Goal: Task Accomplishment & Management: Manage account settings

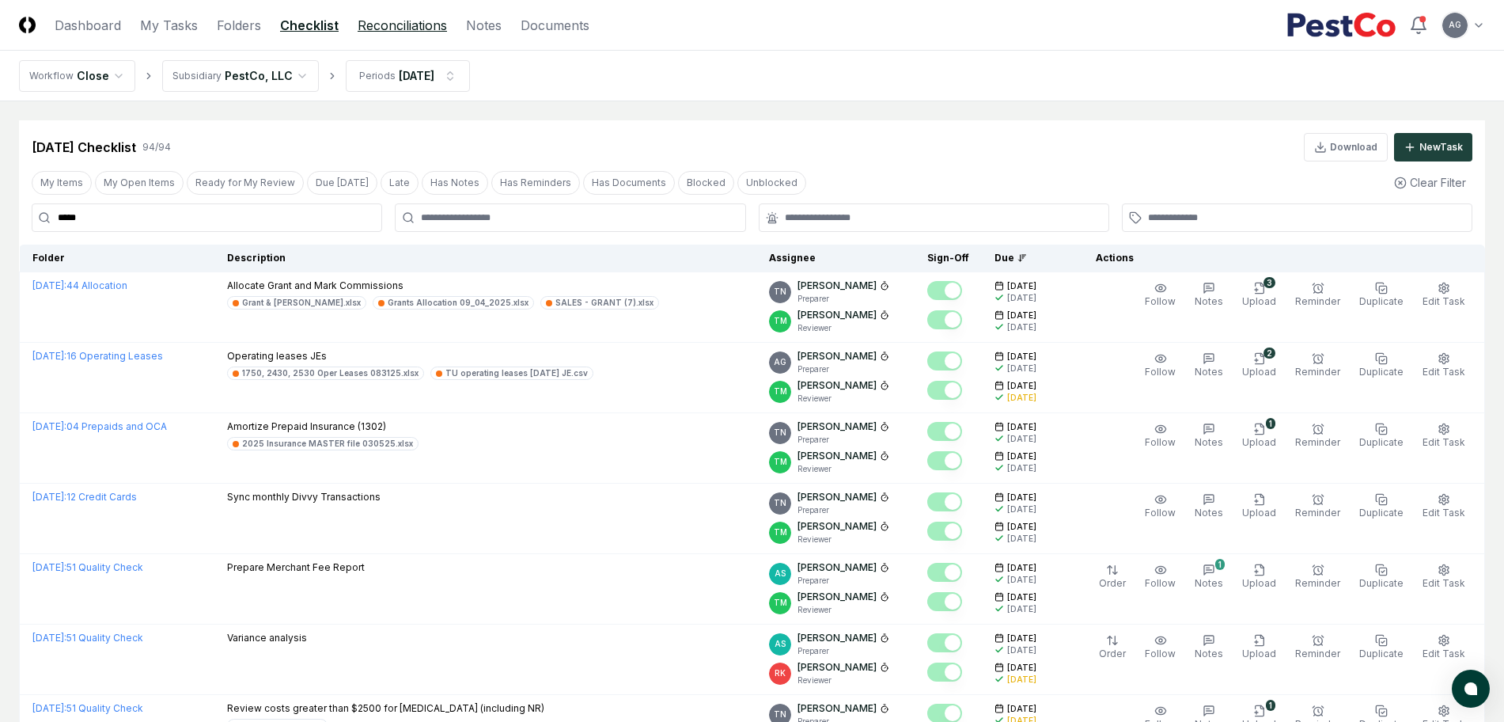
click at [415, 26] on link "Reconciliations" at bounding box center [402, 25] width 89 height 19
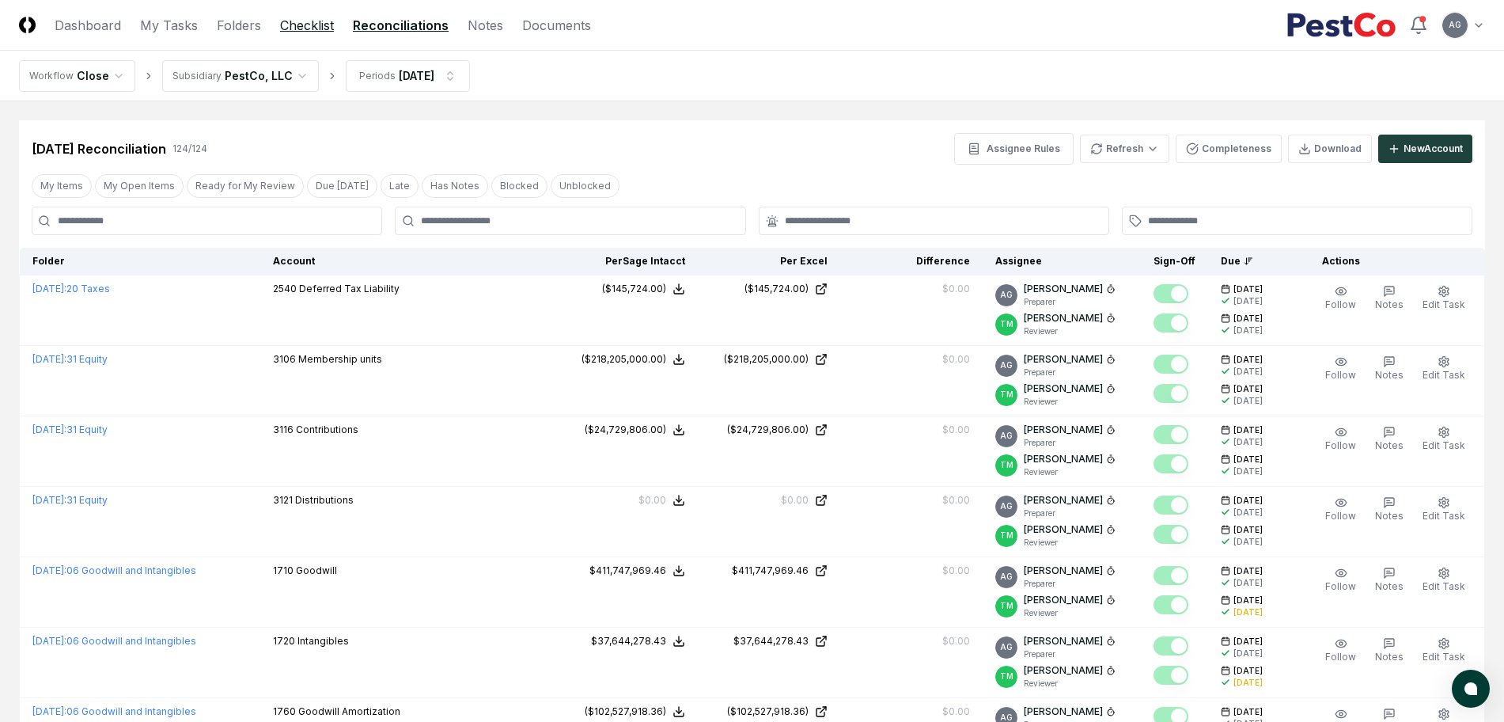
click at [309, 23] on link "Checklist" at bounding box center [307, 25] width 54 height 19
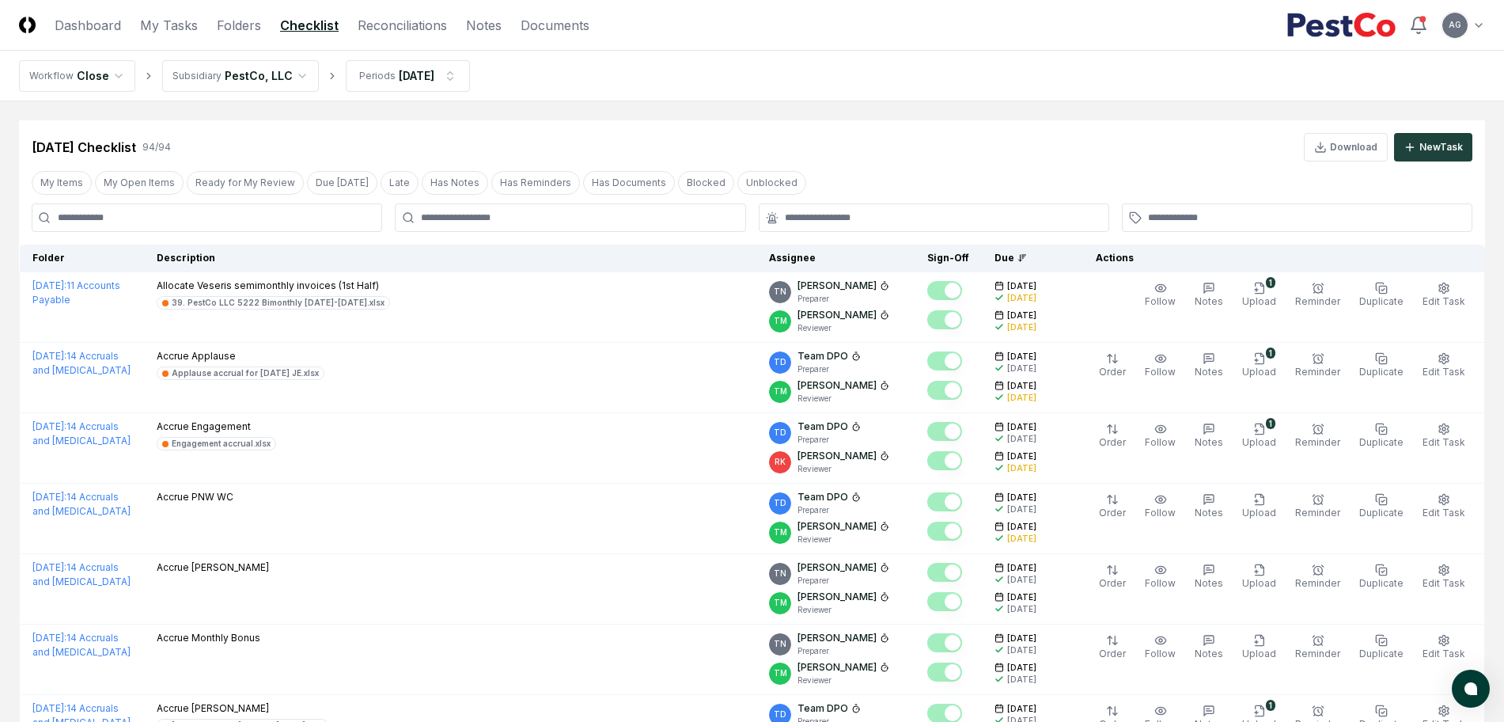
click at [296, 221] on input at bounding box center [207, 217] width 350 height 28
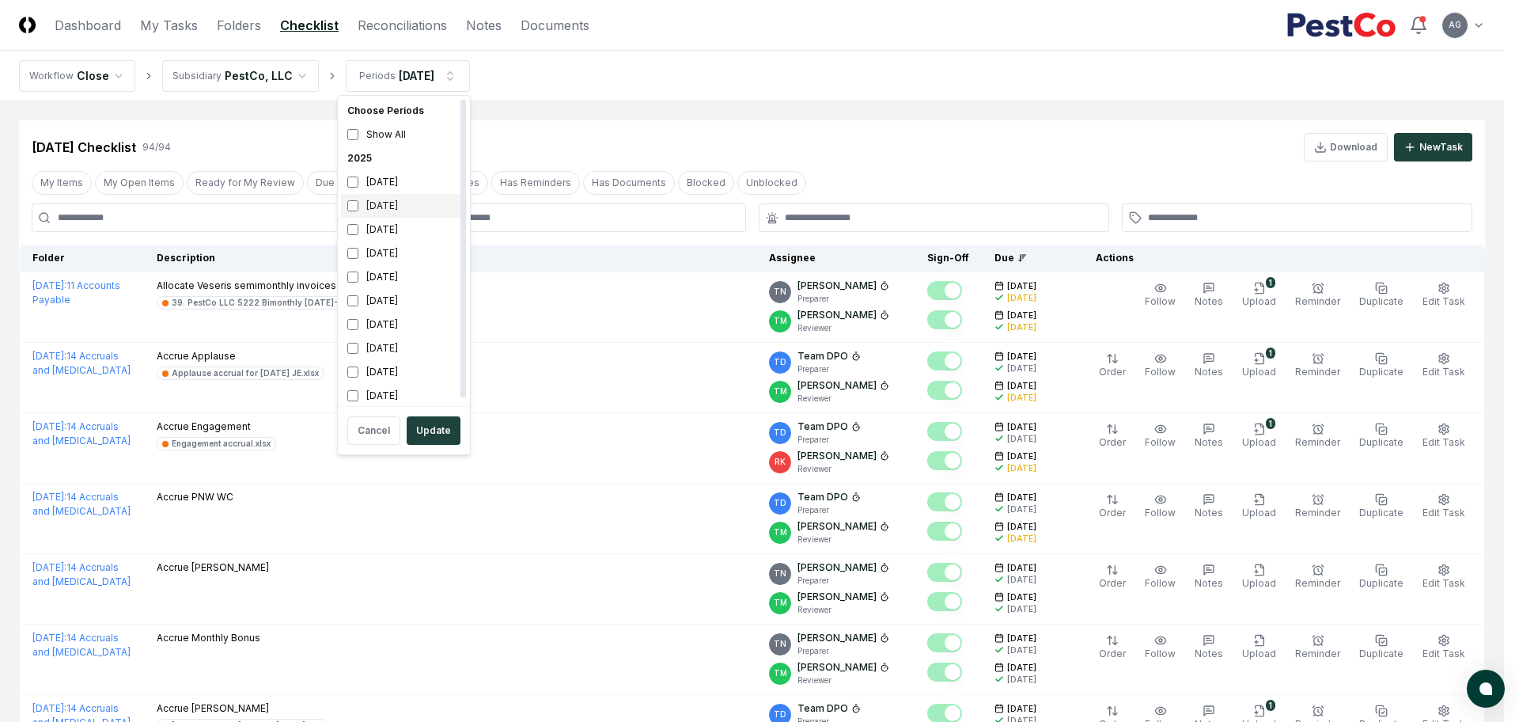
drag, startPoint x: 382, startPoint y: 198, endPoint x: 380, endPoint y: 216, distance: 18.4
click at [382, 199] on div "[DATE]" at bounding box center [404, 206] width 126 height 24
click at [378, 225] on div "August 2025" at bounding box center [404, 230] width 126 height 24
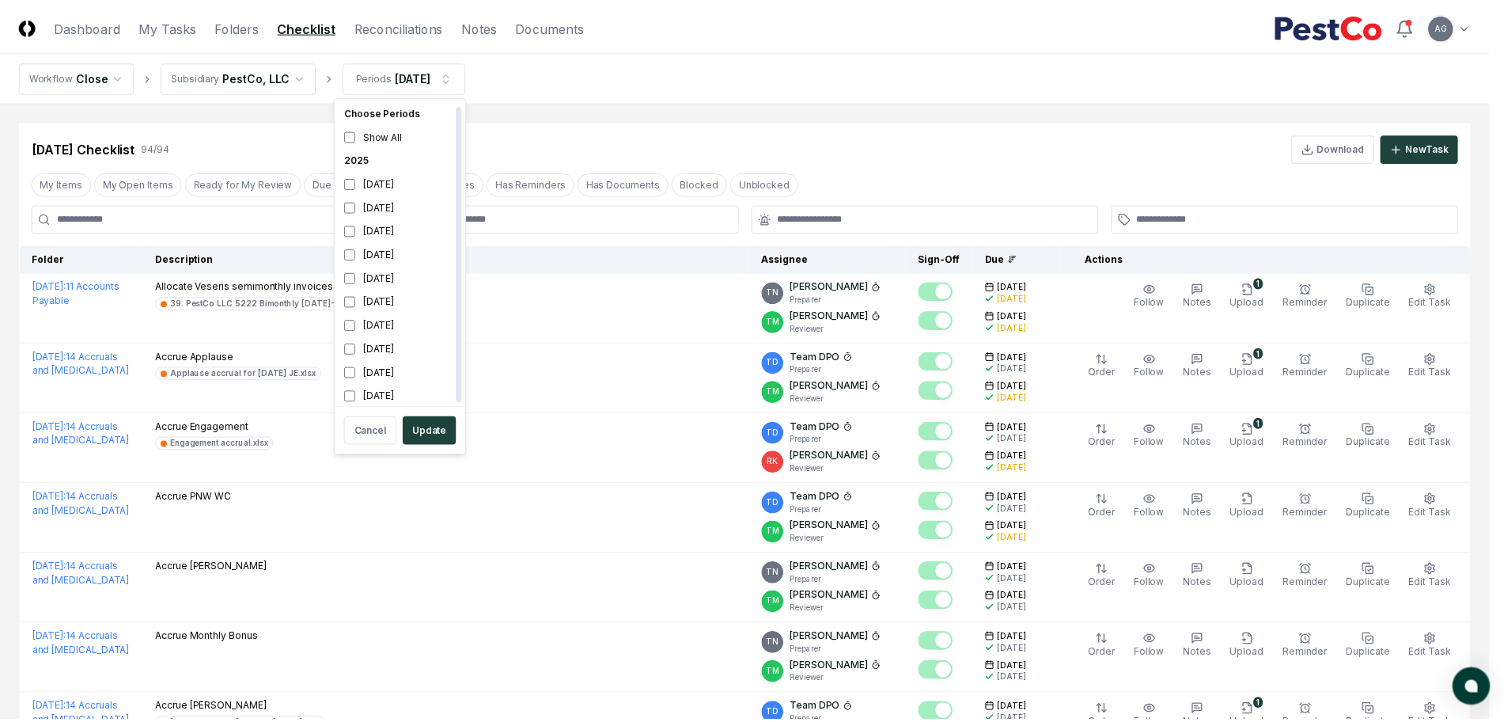
scroll to position [5, 0]
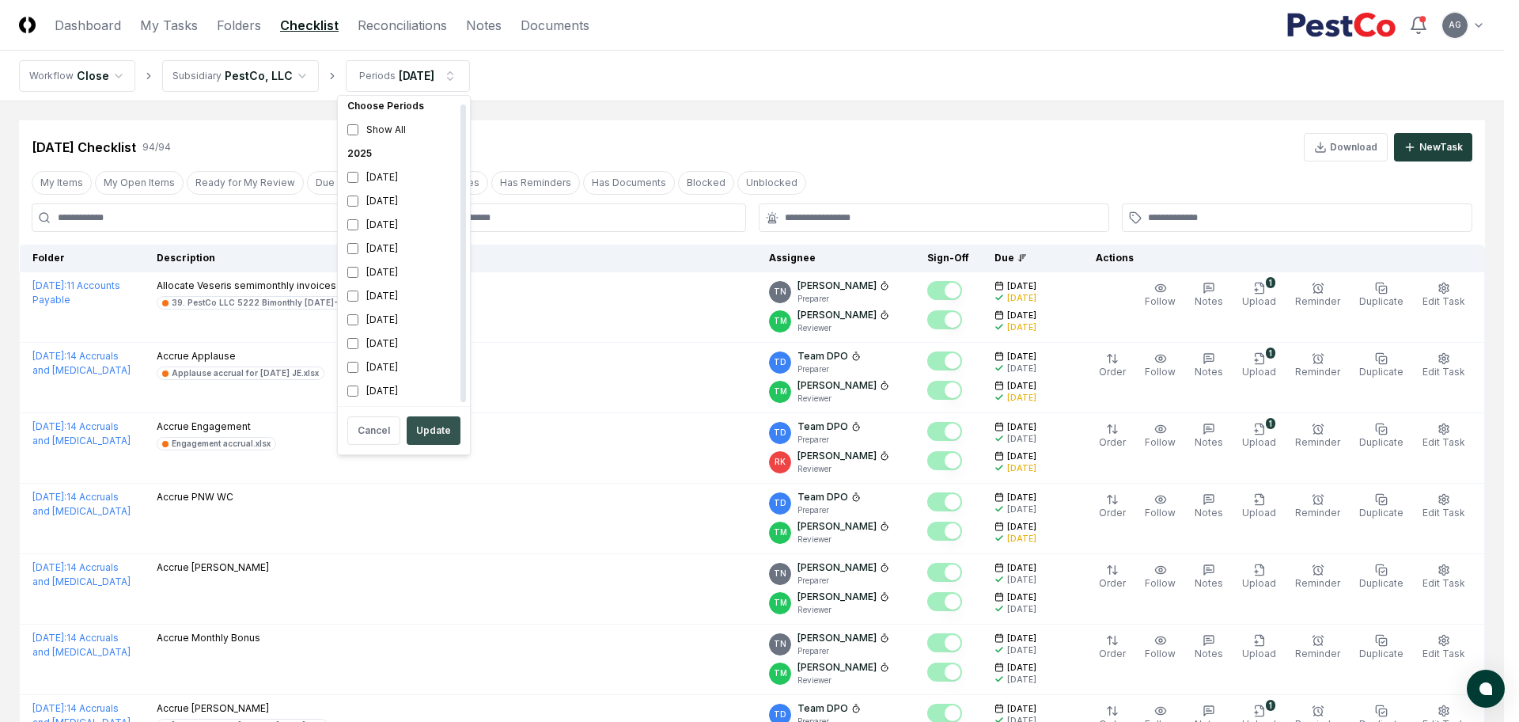
click at [431, 434] on button "Update" at bounding box center [434, 430] width 54 height 28
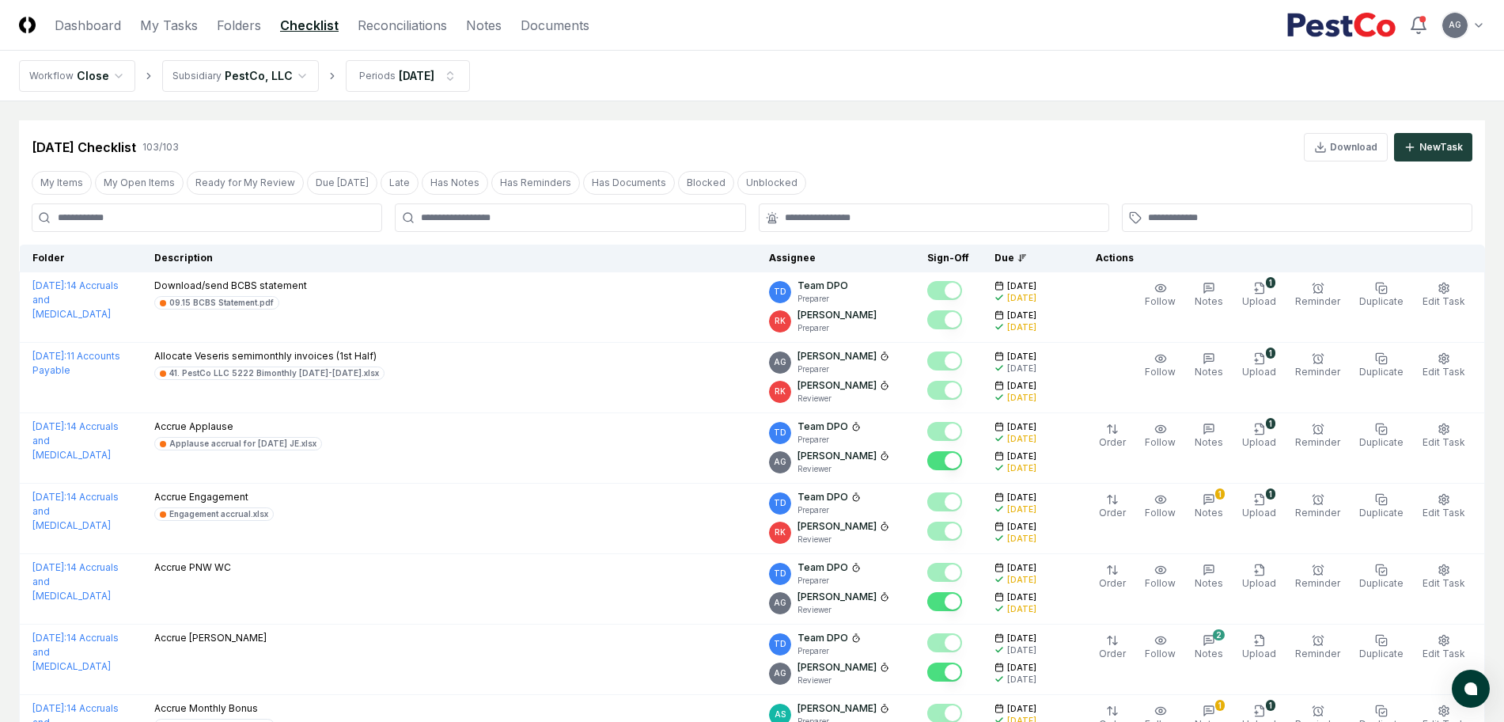
click at [177, 217] on input at bounding box center [207, 217] width 350 height 28
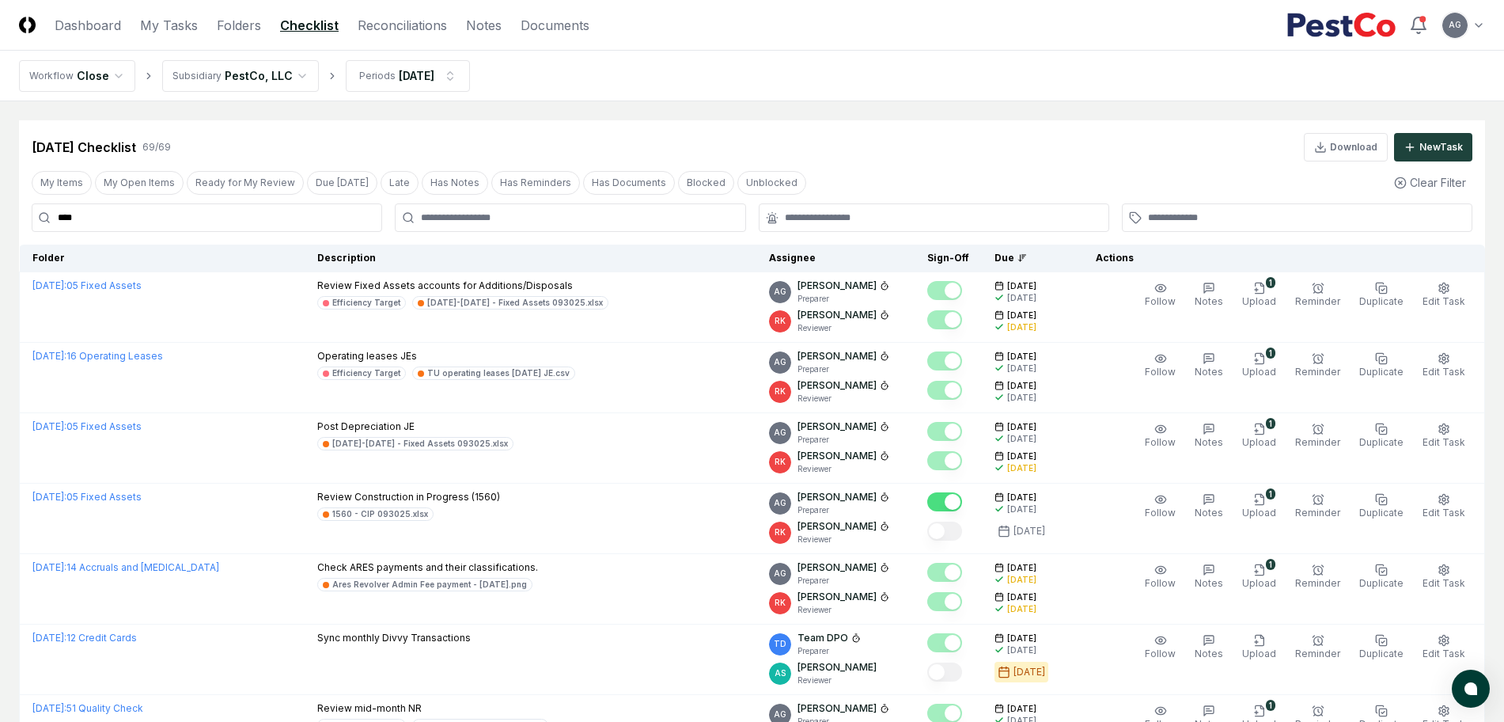
type input "****"
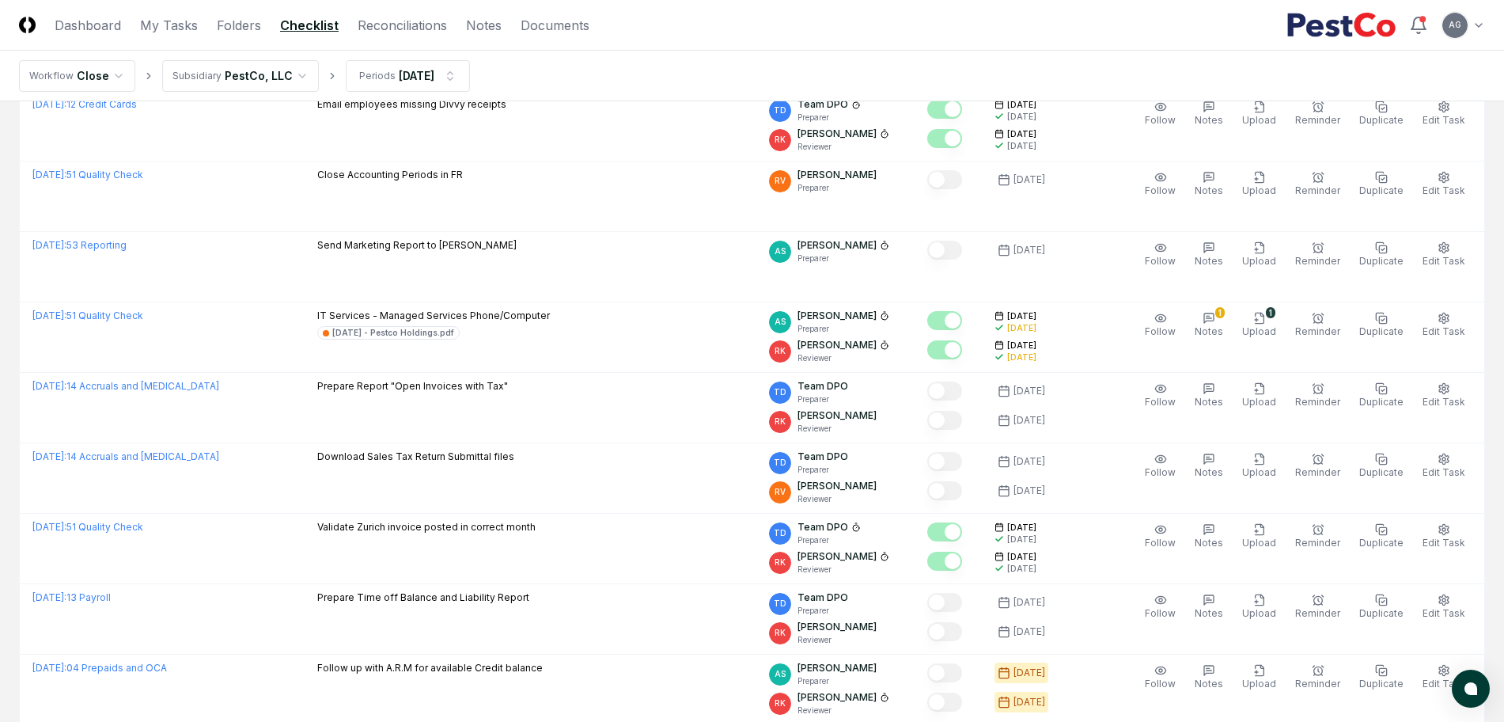
scroll to position [3165, 0]
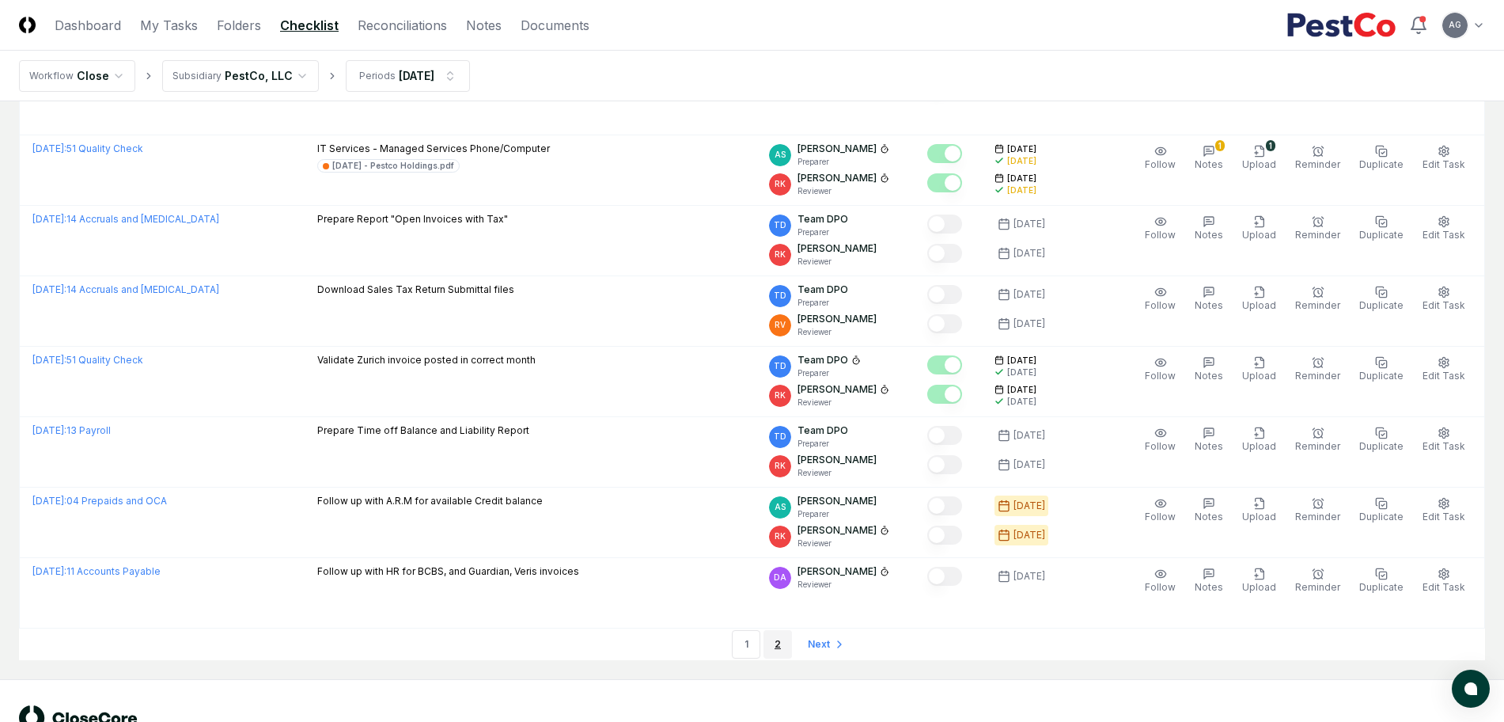
click at [785, 635] on link "2" at bounding box center [777, 644] width 28 height 28
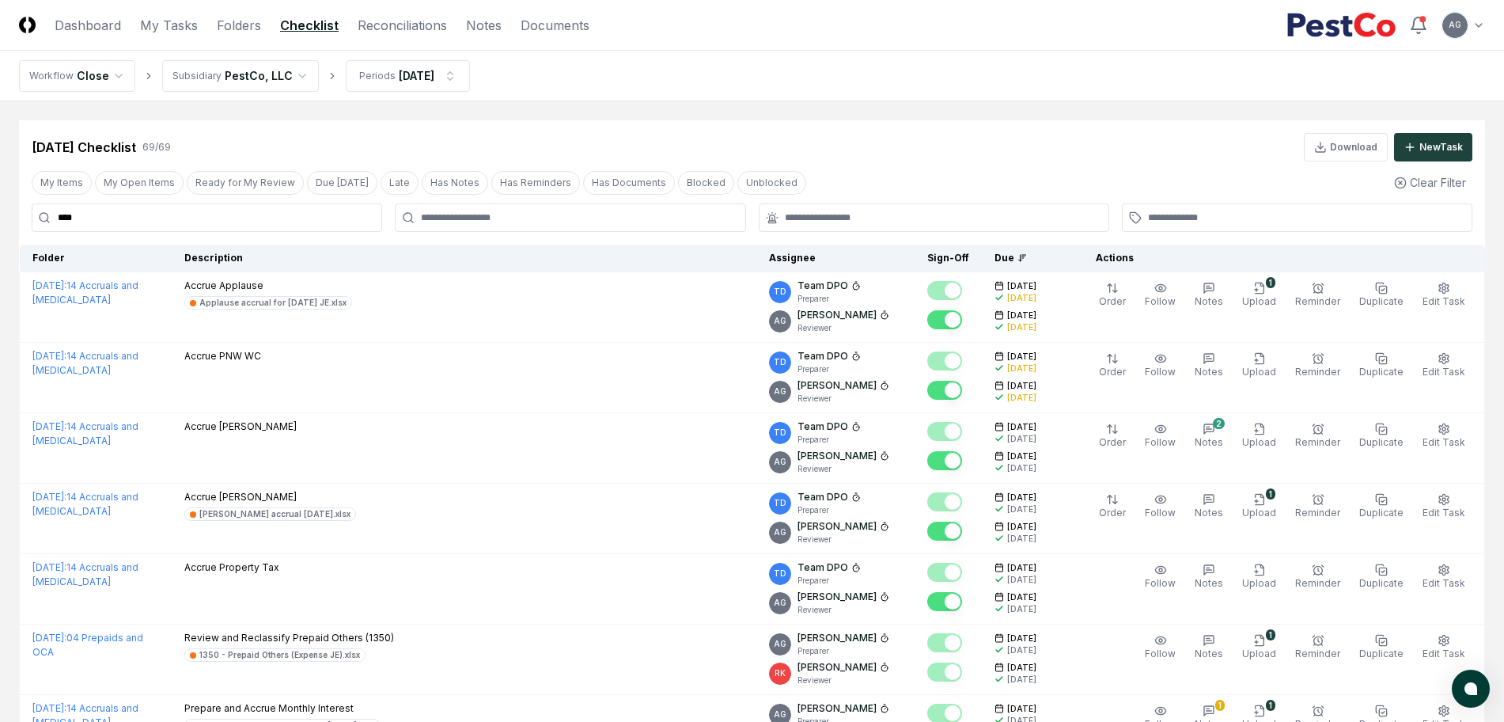
click at [1018, 89] on nav "Workflow Close Subsidiary PestCo, LLC Periods Sep 2025" at bounding box center [752, 76] width 1504 height 51
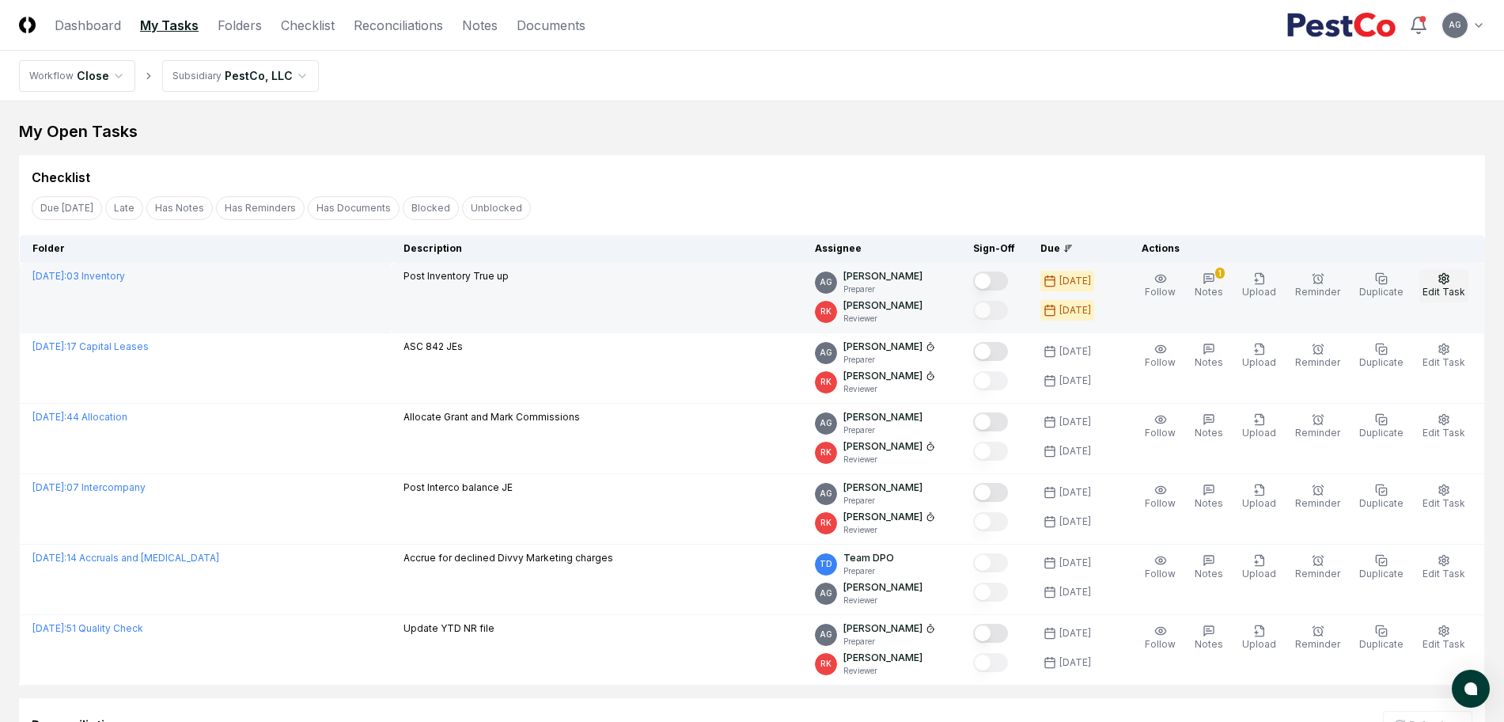
click at [1460, 291] on span "Edit Task" at bounding box center [1444, 292] width 43 height 12
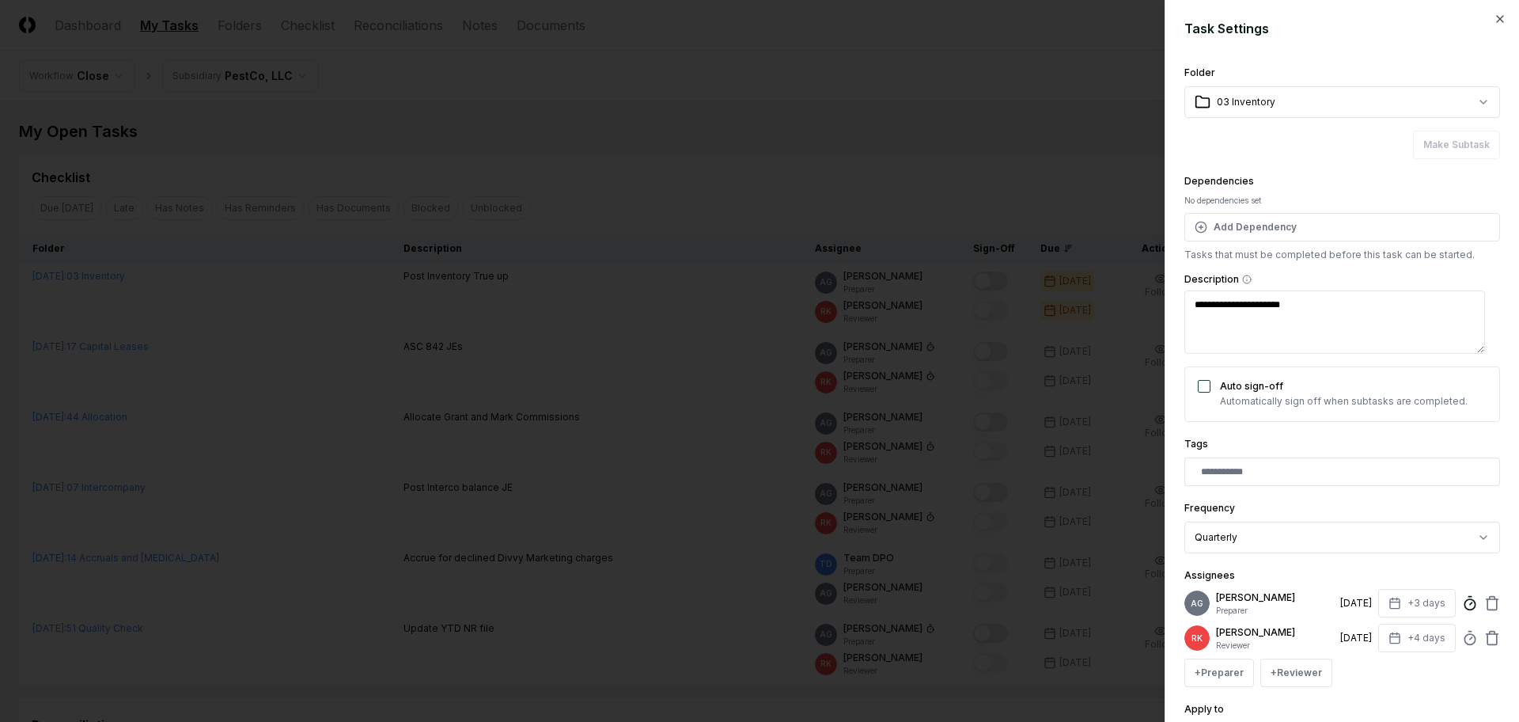
click at [1462, 609] on icon at bounding box center [1470, 603] width 16 height 16
type textarea "*"
type input "*"
type textarea "*"
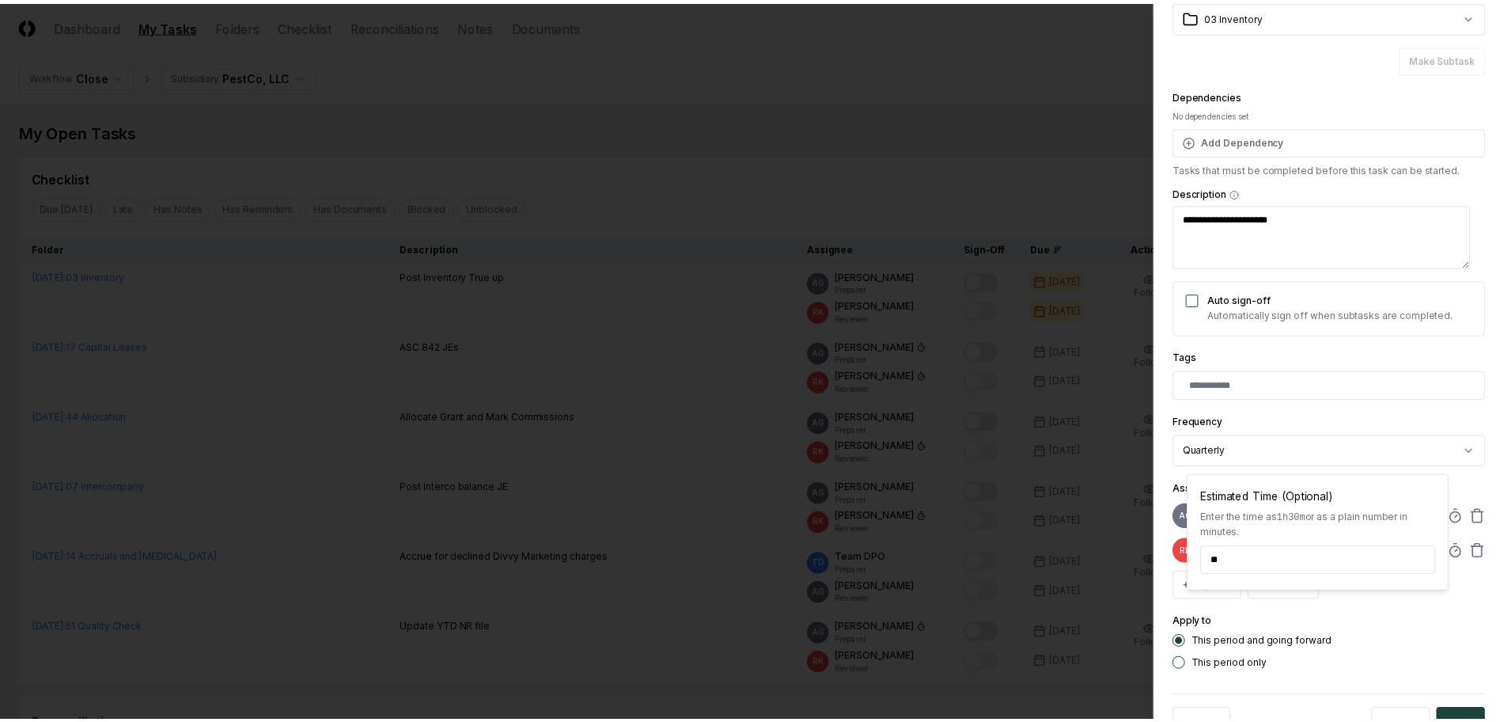
scroll to position [150, 0]
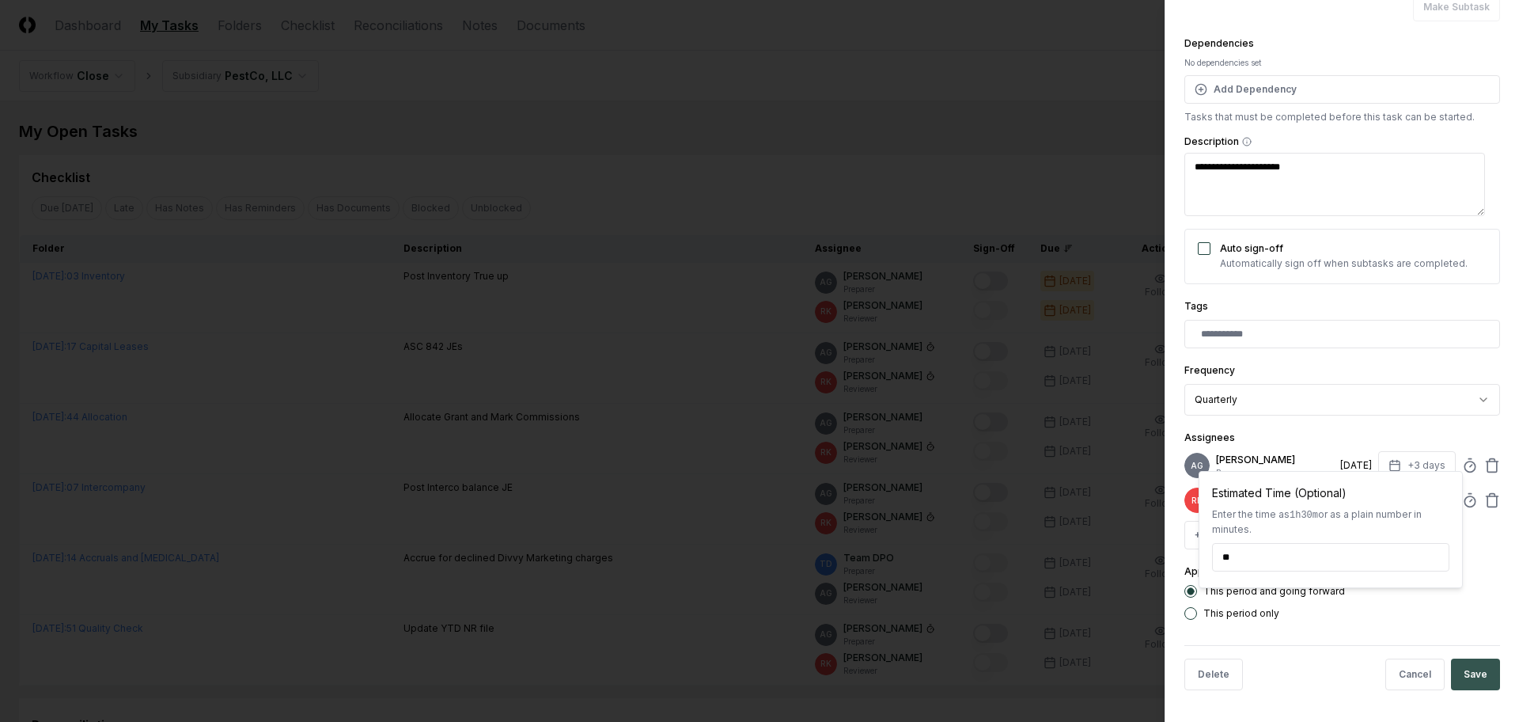
type input "******"
click at [1458, 676] on button "Save" at bounding box center [1475, 674] width 49 height 32
type textarea "*"
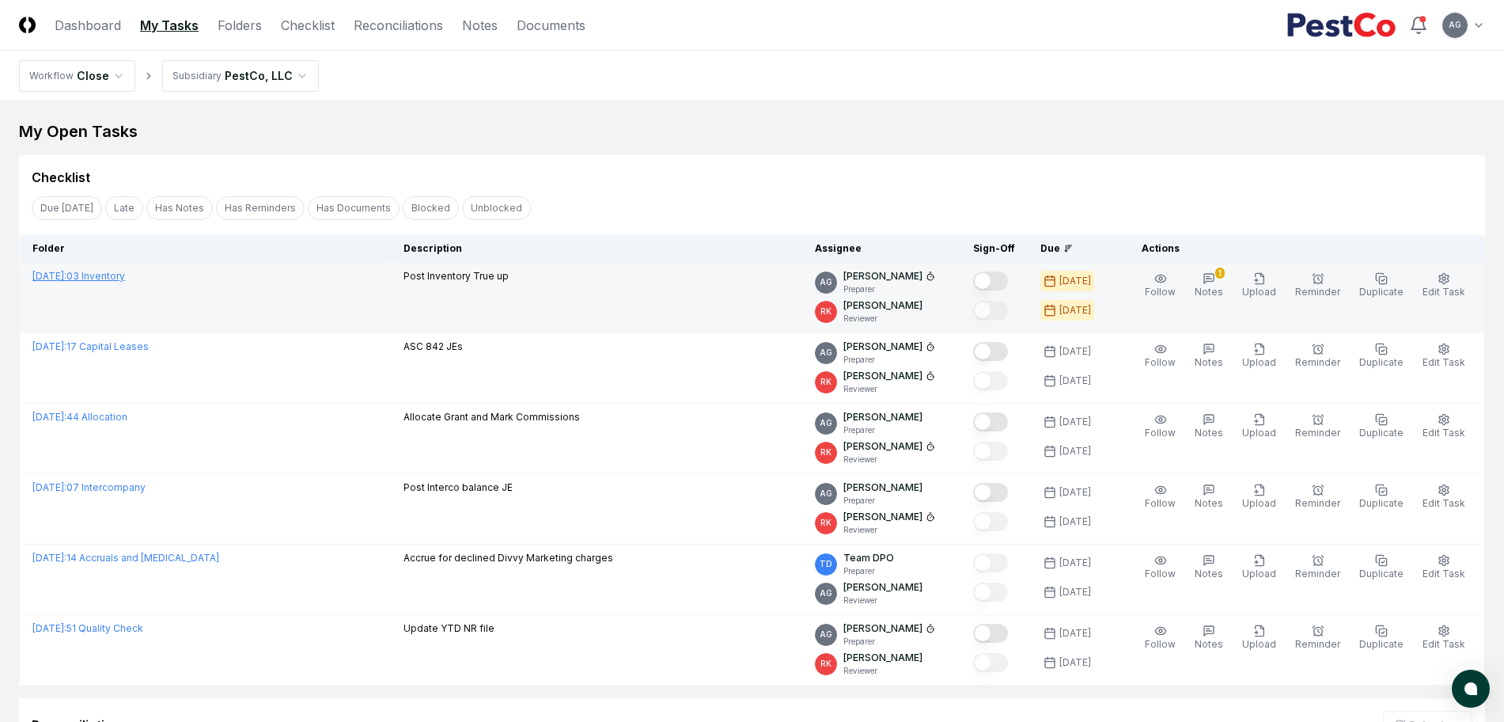
click at [125, 276] on link "[DATE] : 03 Inventory" at bounding box center [78, 276] width 93 height 12
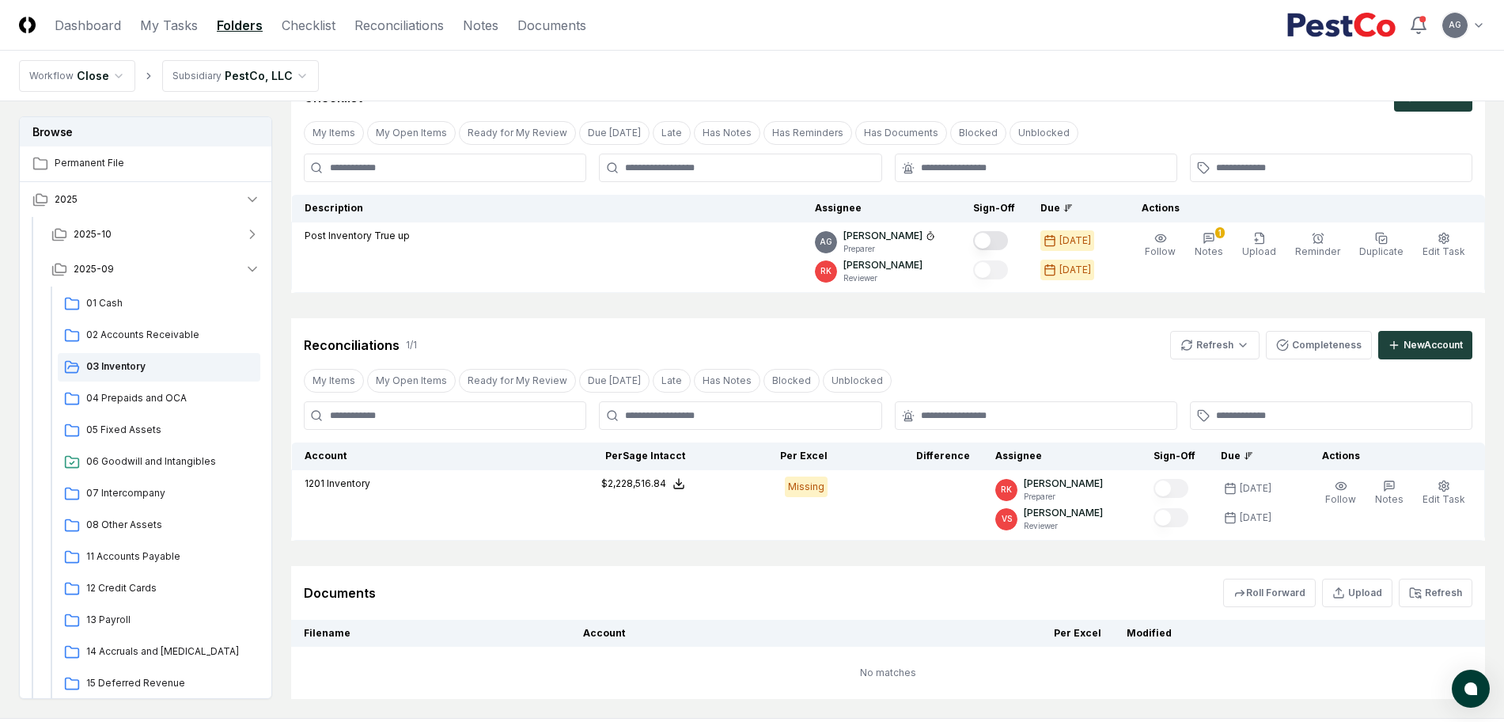
scroll to position [166, 0]
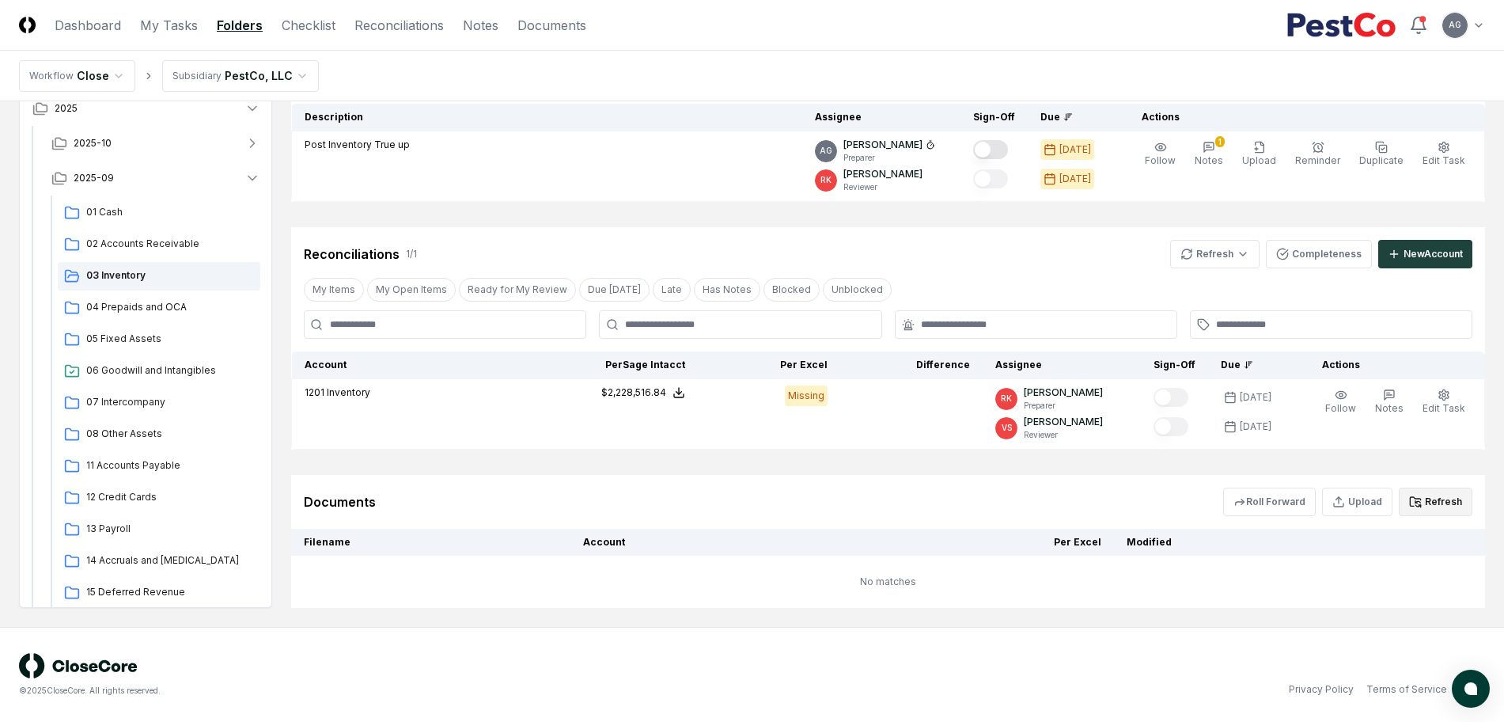
click at [1434, 510] on button "Refresh" at bounding box center [1436, 501] width 74 height 28
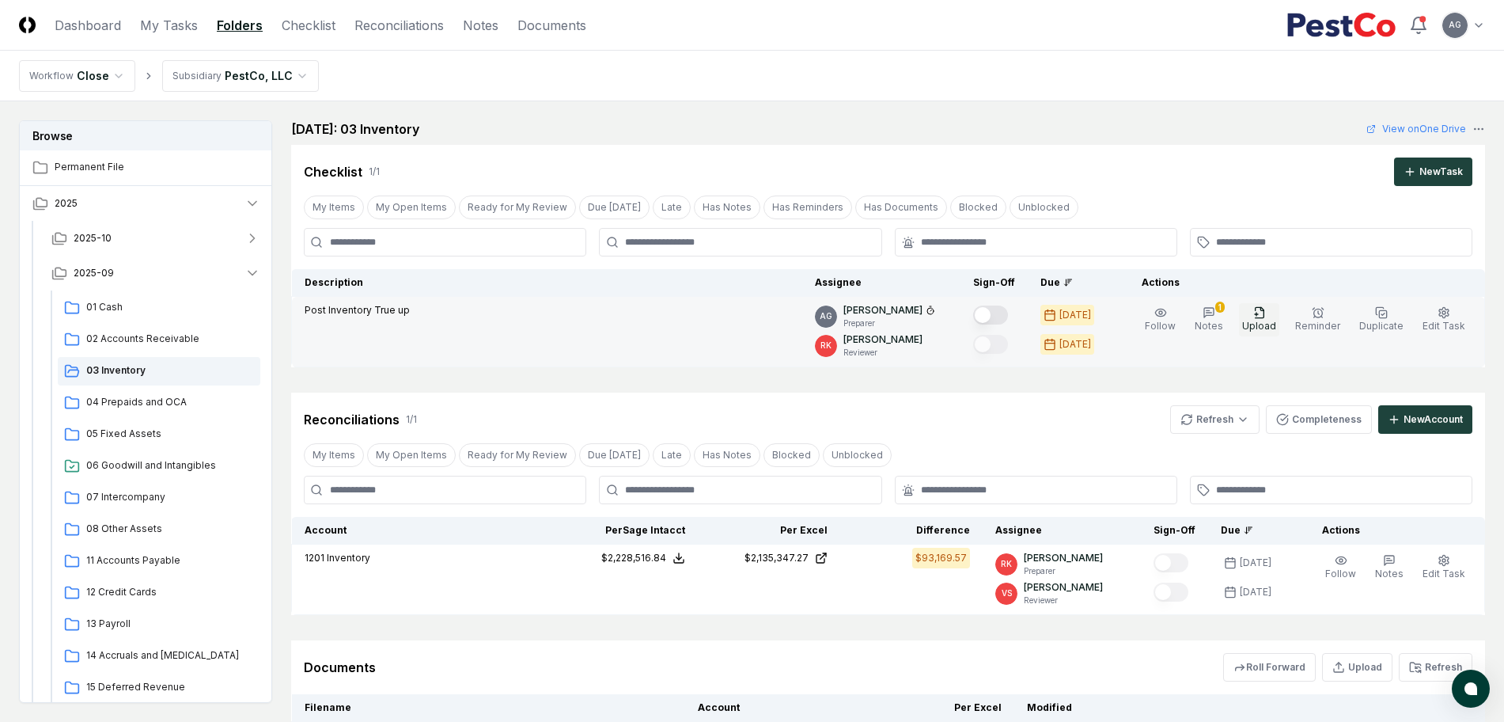
scroll to position [0, 0]
click at [1262, 322] on span "Upload" at bounding box center [1259, 326] width 34 height 12
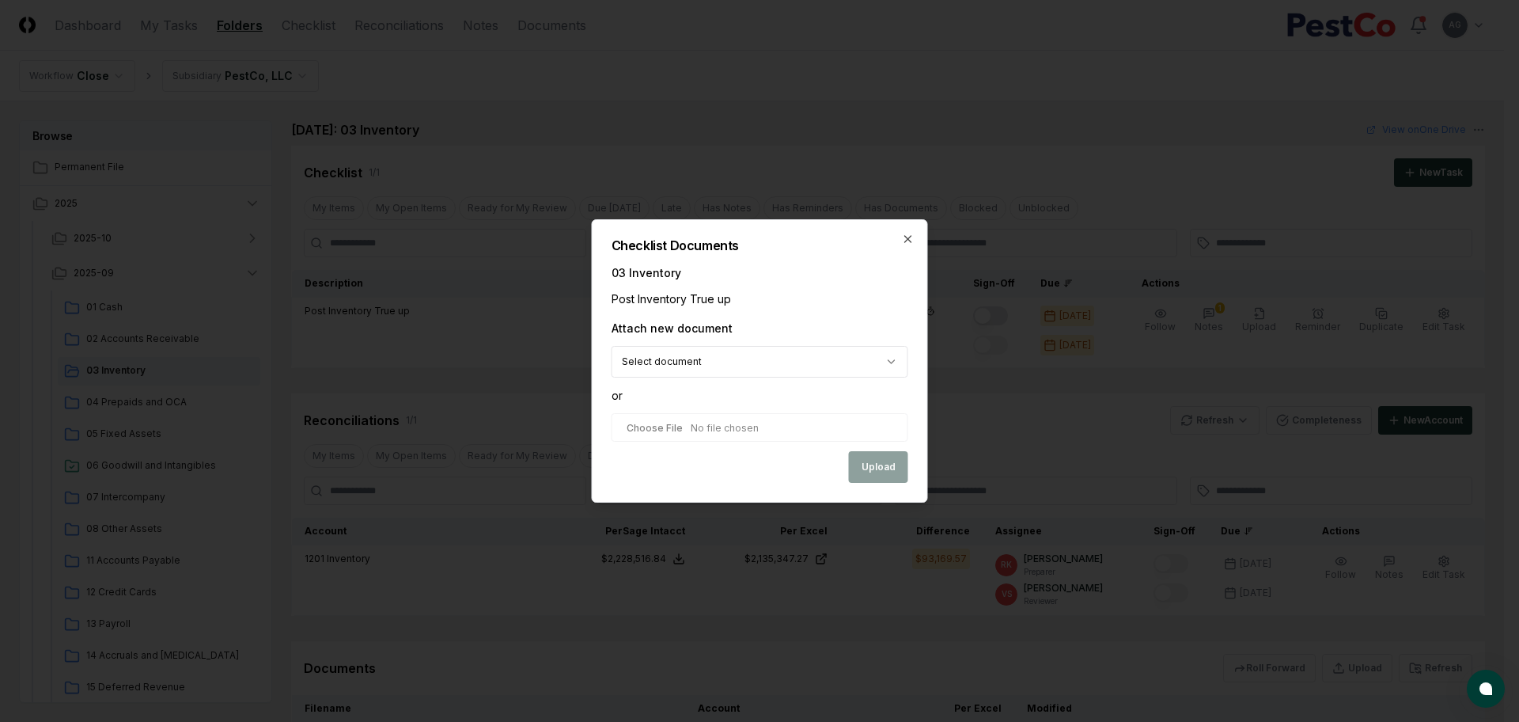
click at [783, 358] on body "CloseCore Dashboard My Tasks Folders Checklist Reconciliations Notes Documents …" at bounding box center [752, 439] width 1504 height 878
select select "**********"
click at [876, 475] on button "Upload" at bounding box center [878, 469] width 59 height 32
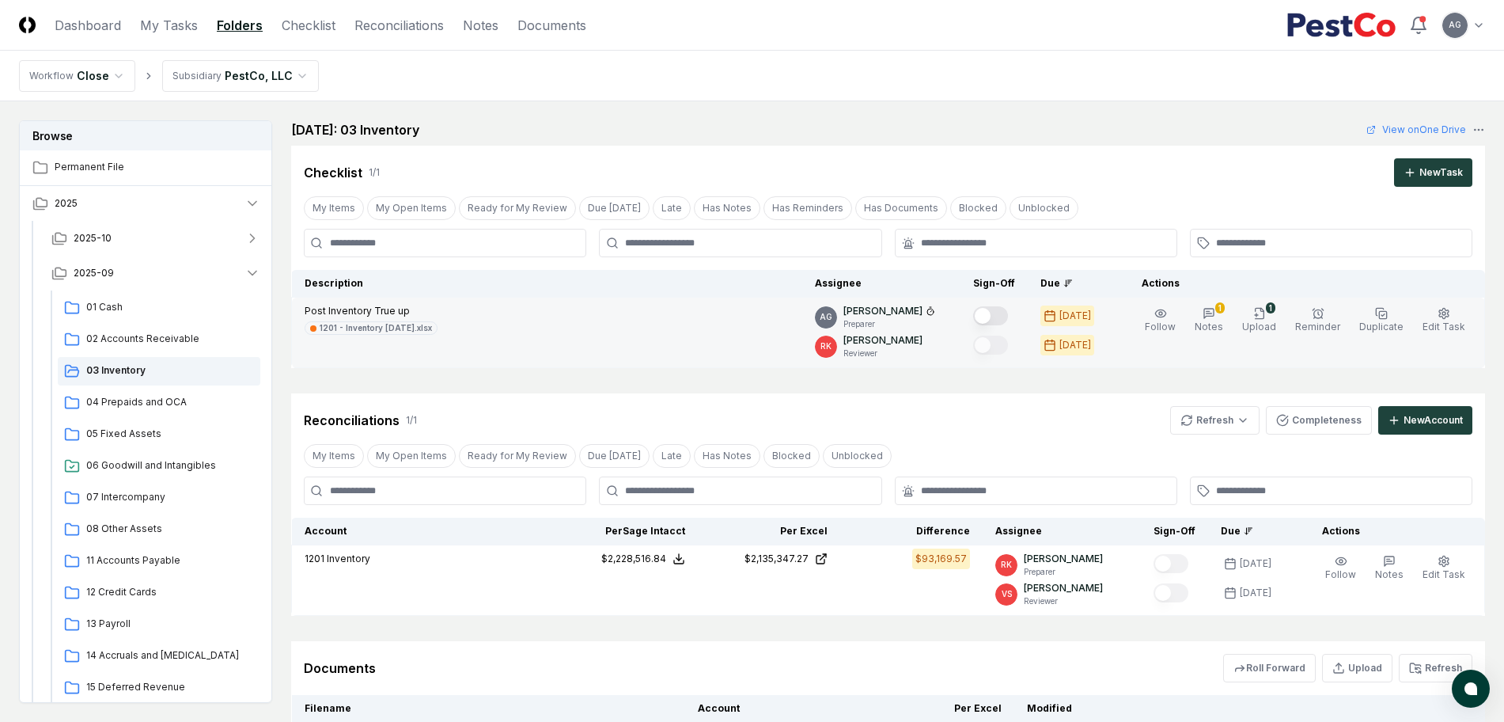
click at [1008, 312] on button "Mark complete" at bounding box center [990, 315] width 35 height 19
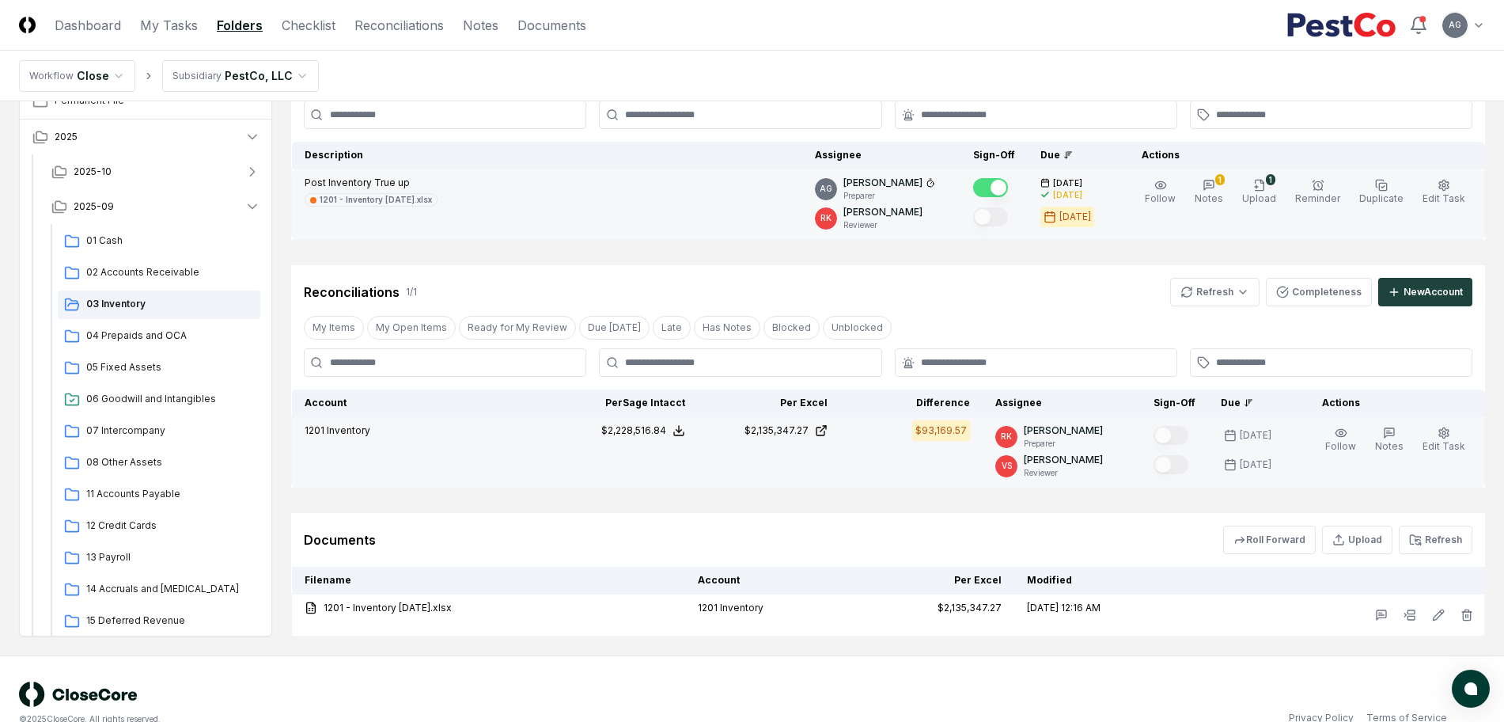
scroll to position [157, 0]
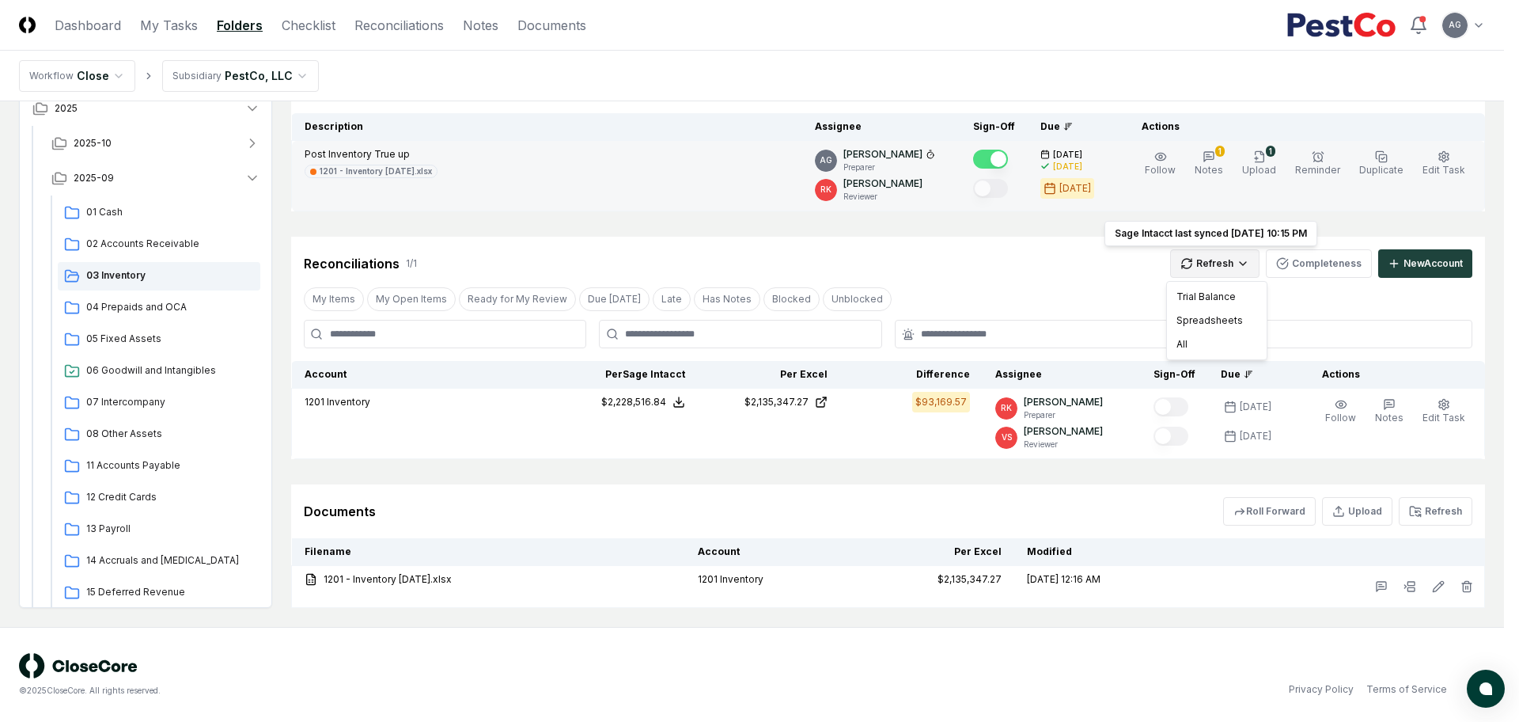
click at [1183, 267] on html "CloseCore Dashboard My Tasks Folders Checklist Reconciliations Notes Documents …" at bounding box center [759, 282] width 1519 height 878
click at [1196, 286] on div "Trial Balance" at bounding box center [1216, 297] width 93 height 24
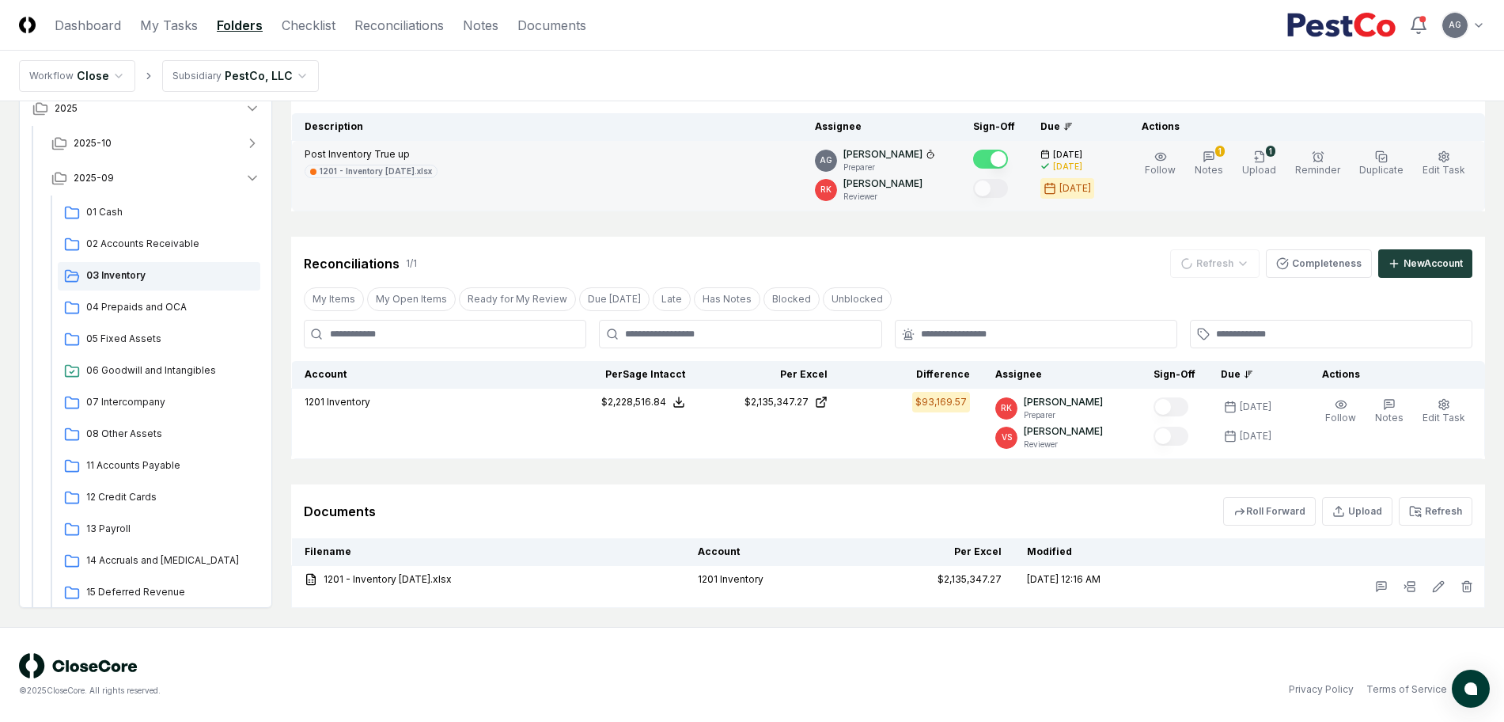
click at [1033, 267] on div "Reconciliations 1 / 1 Refresh Completeness New Account" at bounding box center [888, 263] width 1169 height 28
click at [926, 693] on div "Privacy Policy Terms of Service" at bounding box center [1118, 689] width 733 height 14
